Goal: Information Seeking & Learning: Learn about a topic

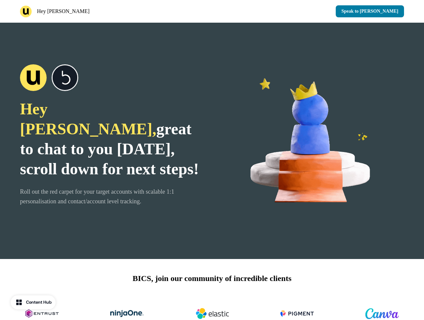
click at [212, 11] on div "Hey [PERSON_NAME] 👋 Speak to [PERSON_NAME]" at bounding box center [212, 11] width 424 height 23
click at [115, 11] on div "Hey [PERSON_NAME]" at bounding box center [115, 12] width 190 height 12
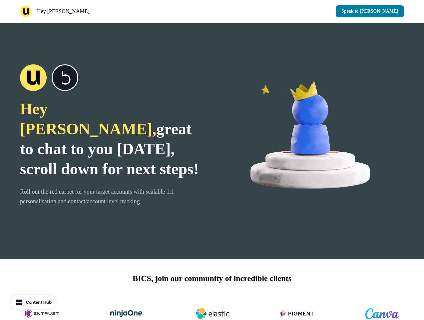
click at [310, 11] on div "Speak to [PERSON_NAME]" at bounding box center [310, 11] width 190 height 12
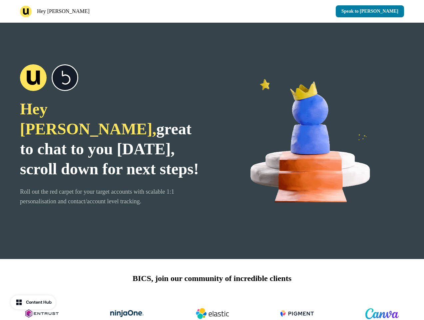
click at [212, 141] on div "Hey [PERSON_NAME], great to chat to you [DATE], scroll down for next steps! Rol…" at bounding box center [212, 141] width 424 height 236
click at [111, 141] on span "great to chat to you [DATE], scroll down for next steps!" at bounding box center [109, 149] width 179 height 58
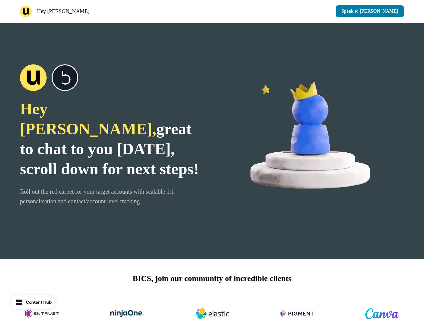
click at [111, 88] on div at bounding box center [111, 77] width 183 height 27
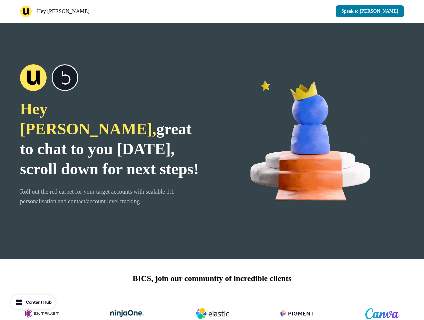
click at [313, 141] on img at bounding box center [313, 140] width 183 height 183
click at [212, 290] on div "BICS, join our community of incredible clients" at bounding box center [212, 302] width 424 height 87
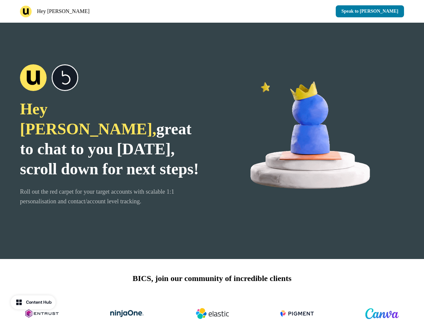
click at [212, 308] on img at bounding box center [212, 313] width 33 height 27
click at [34, 302] on div "Content Hub" at bounding box center [39, 302] width 26 height 7
